Goal: Task Accomplishment & Management: Complete application form

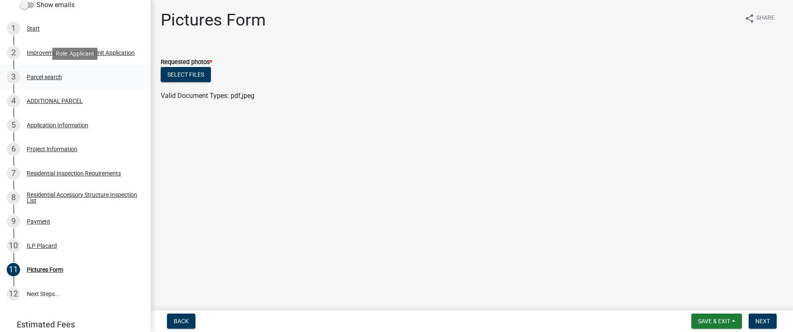
scroll to position [197, 0]
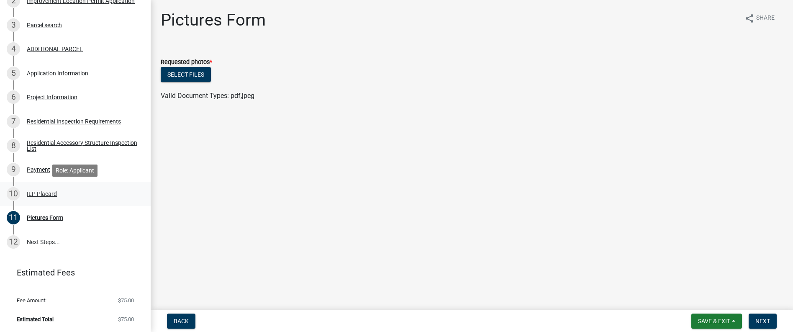
click at [42, 193] on div "ILP Placard" at bounding box center [42, 194] width 30 height 6
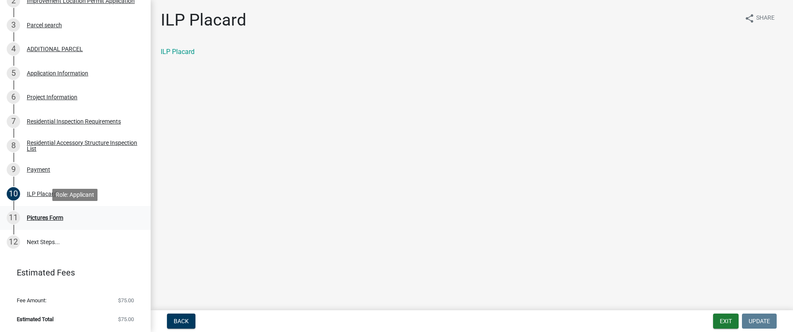
click at [45, 213] on div "11 Pictures Form" at bounding box center [72, 217] width 131 height 13
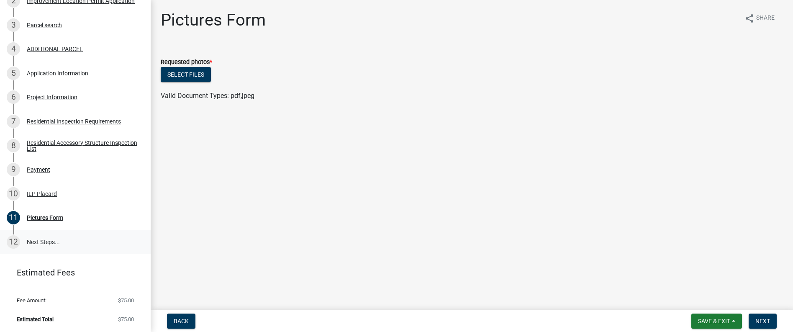
click at [42, 243] on link "12 Next Steps..." at bounding box center [75, 242] width 151 height 24
click at [44, 215] on div "Pictures Form" at bounding box center [45, 218] width 36 height 6
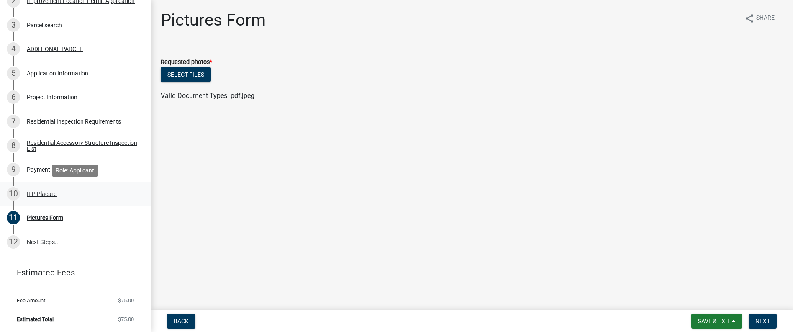
click at [35, 192] on div "ILP Placard" at bounding box center [42, 194] width 30 height 6
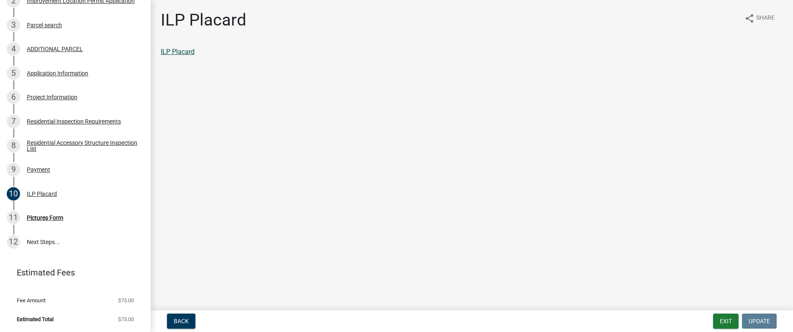
click at [179, 52] on link "ILP Placard" at bounding box center [178, 52] width 34 height 8
